Goal: Information Seeking & Learning: Learn about a topic

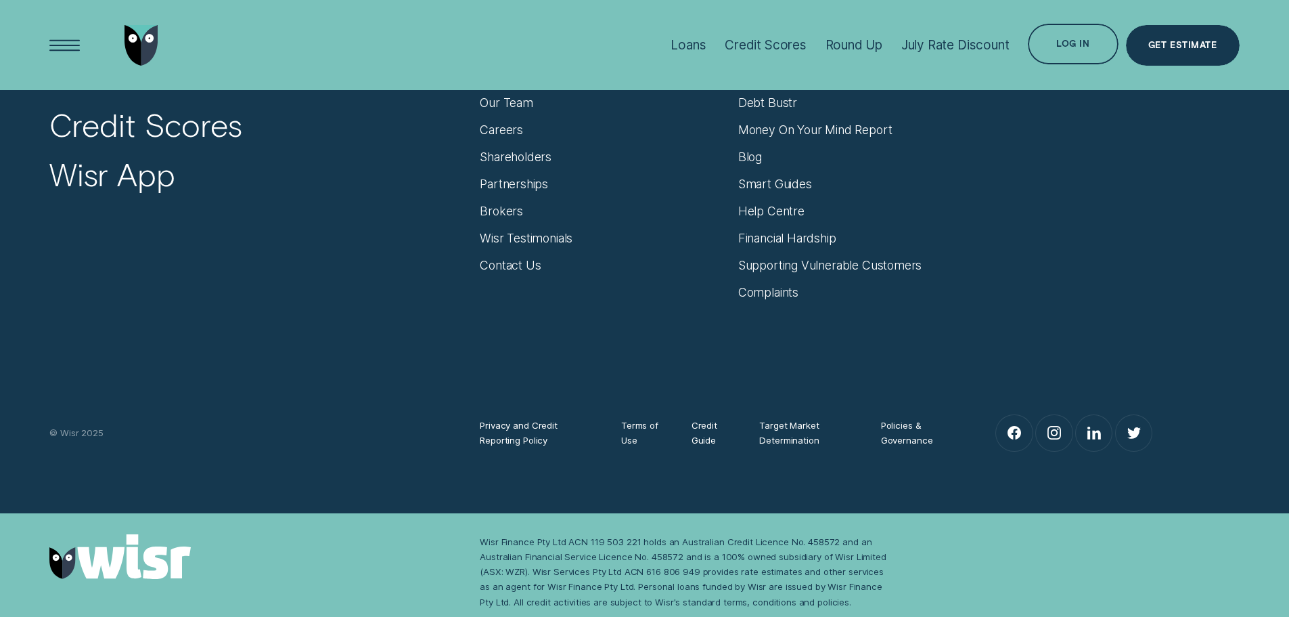
scroll to position [5748, 0]
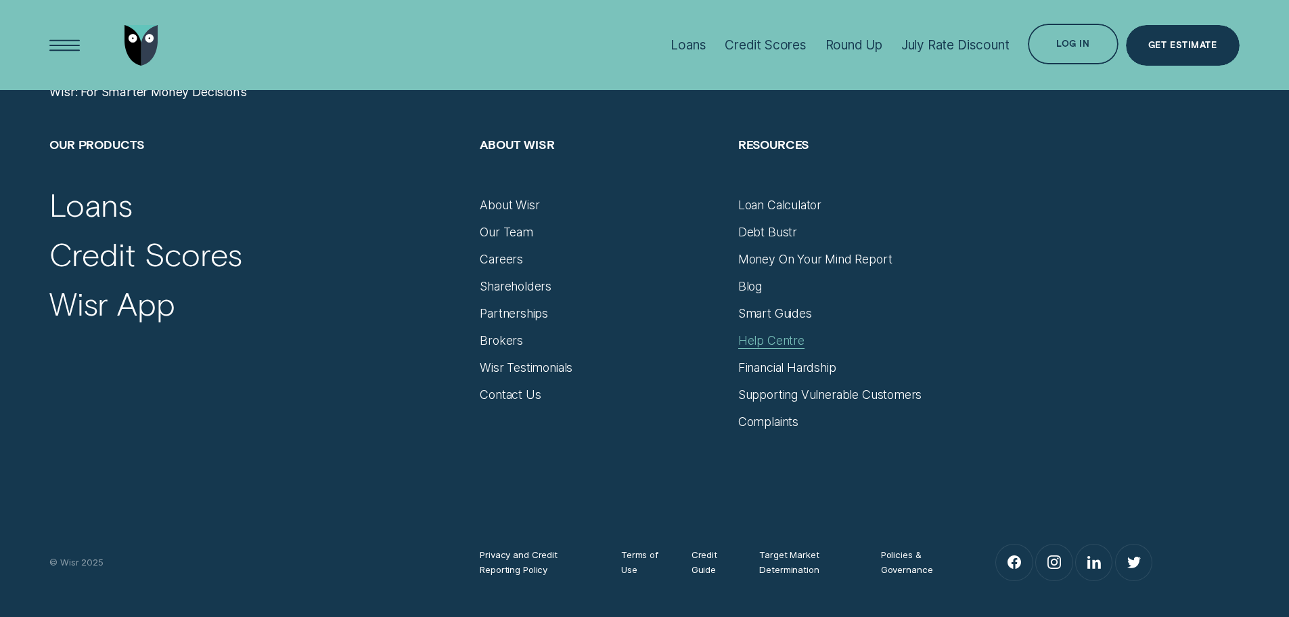
click at [791, 340] on div "Help Centre" at bounding box center [771, 340] width 66 height 15
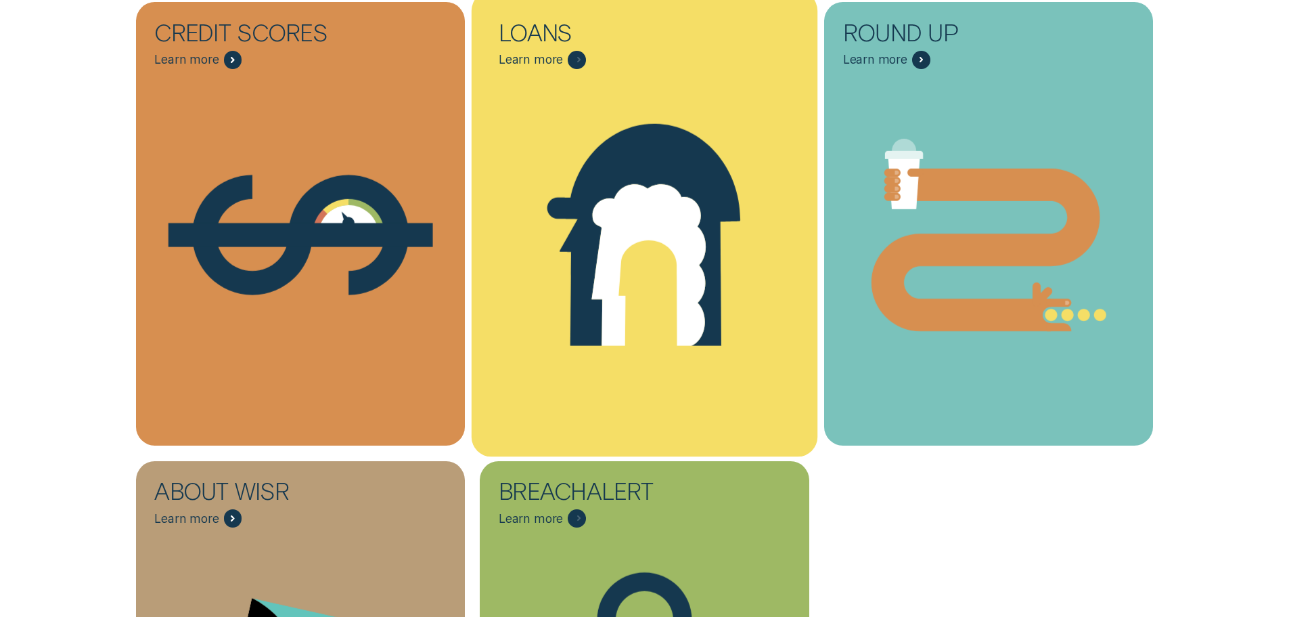
scroll to position [406, 0]
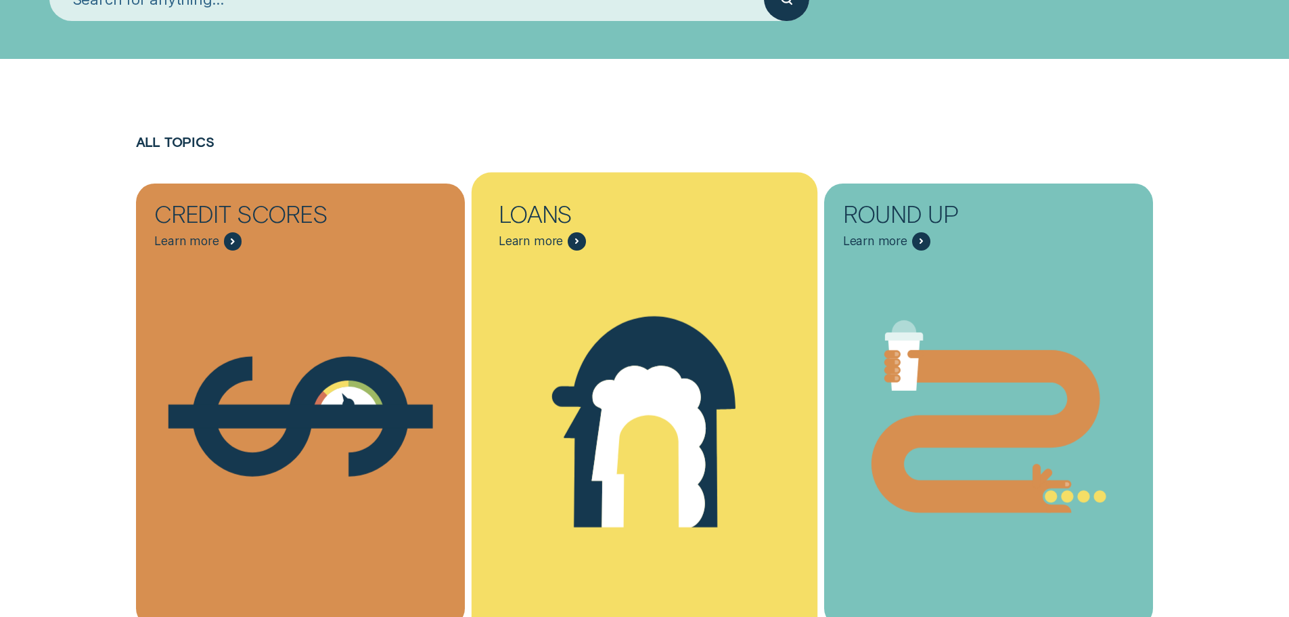
click at [561, 234] on span "Learn more" at bounding box center [531, 241] width 64 height 15
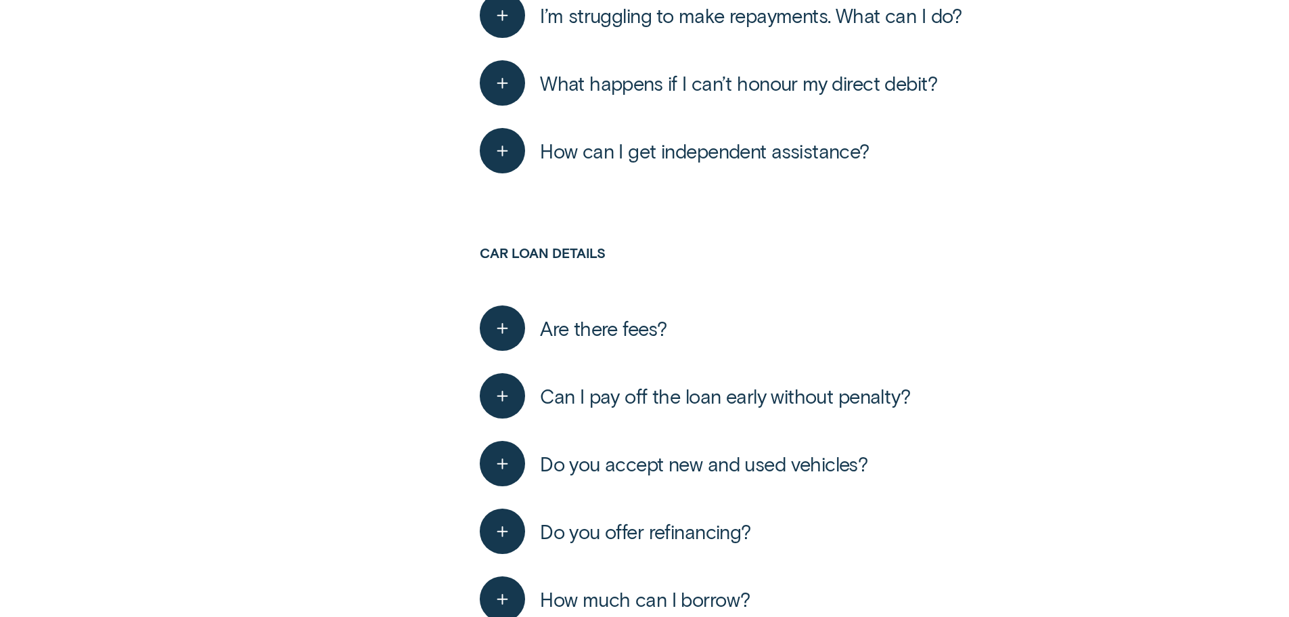
scroll to position [4196, 0]
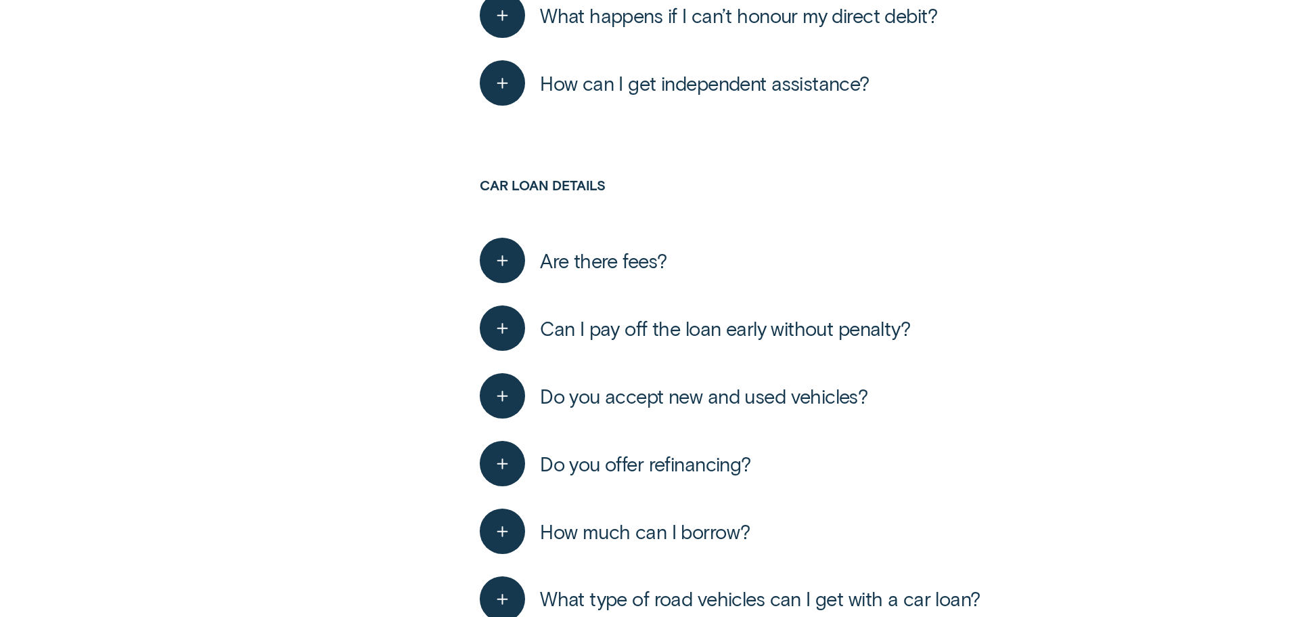
click at [725, 321] on span "Can I pay off the loan early without penalty?" at bounding box center [725, 328] width 370 height 24
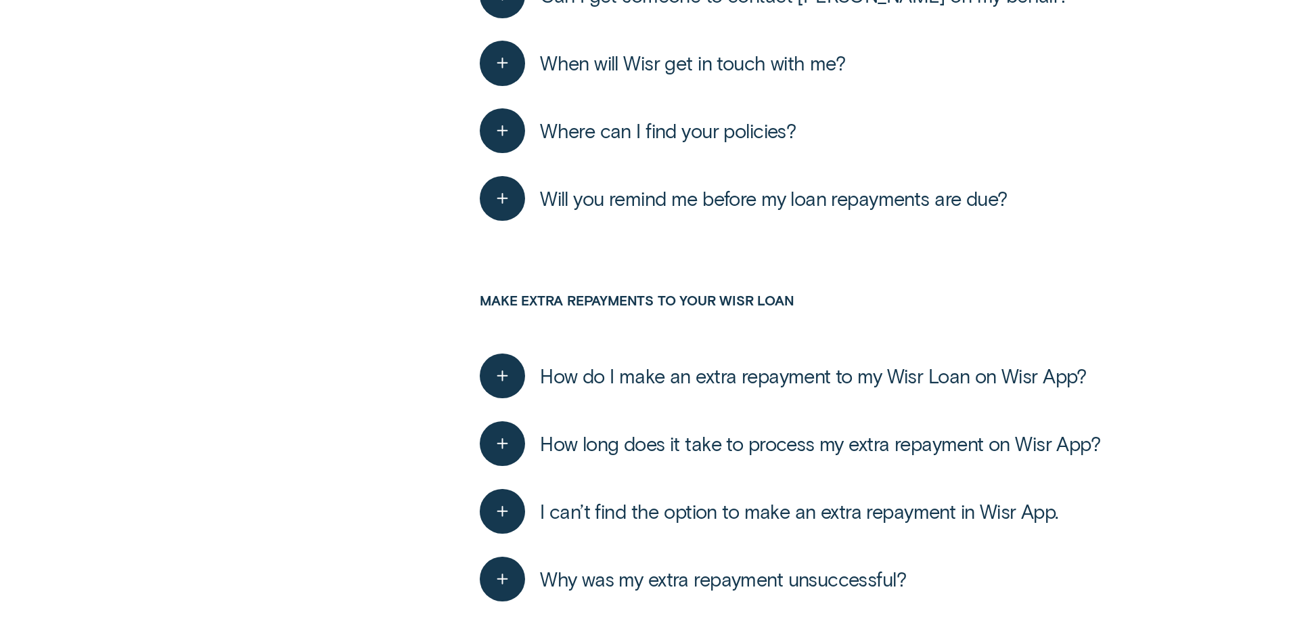
scroll to position [6633, 0]
click at [716, 368] on span "How do I make an extra repayment to my Wisr Loan on Wisr App?" at bounding box center [813, 375] width 547 height 24
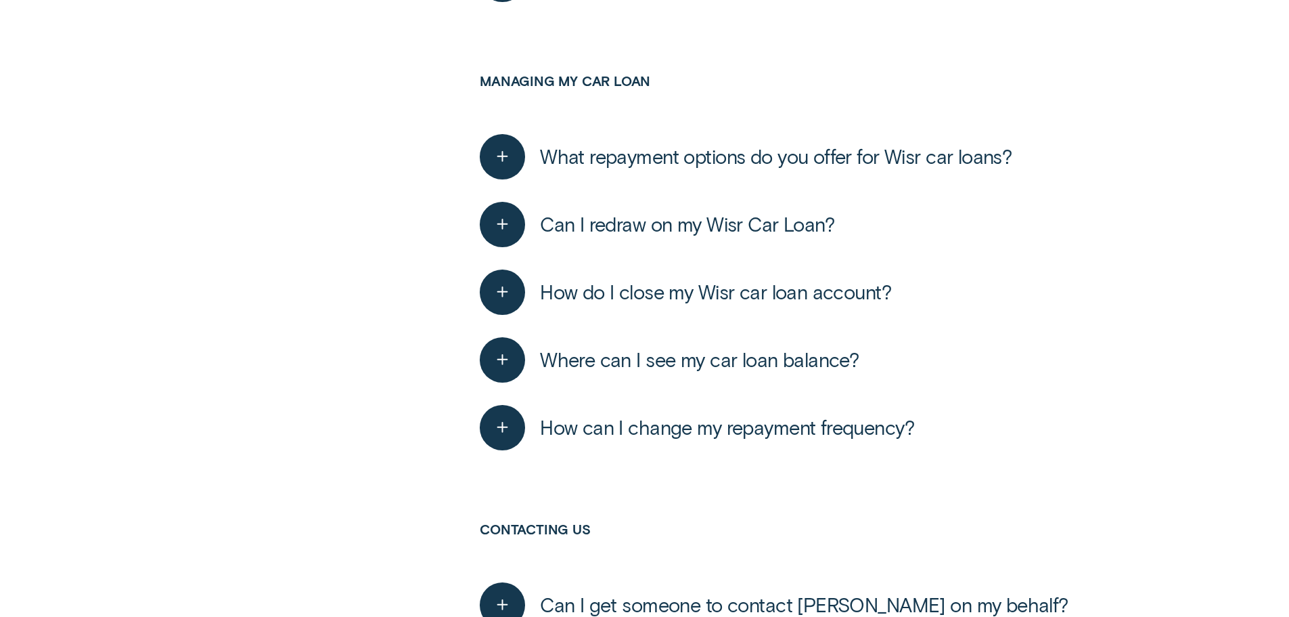
scroll to position [6024, 0]
click at [738, 422] on span "How can I change my repayment frequency?" at bounding box center [727, 426] width 374 height 24
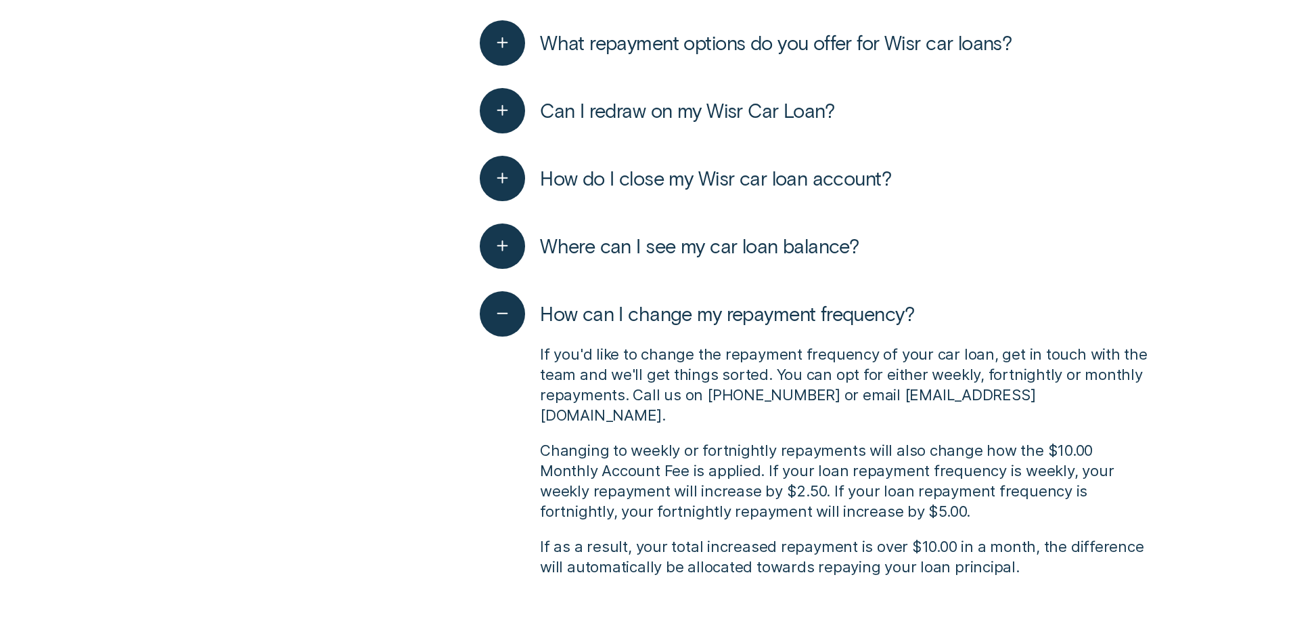
scroll to position [6159, 0]
